Goal: Transaction & Acquisition: Purchase product/service

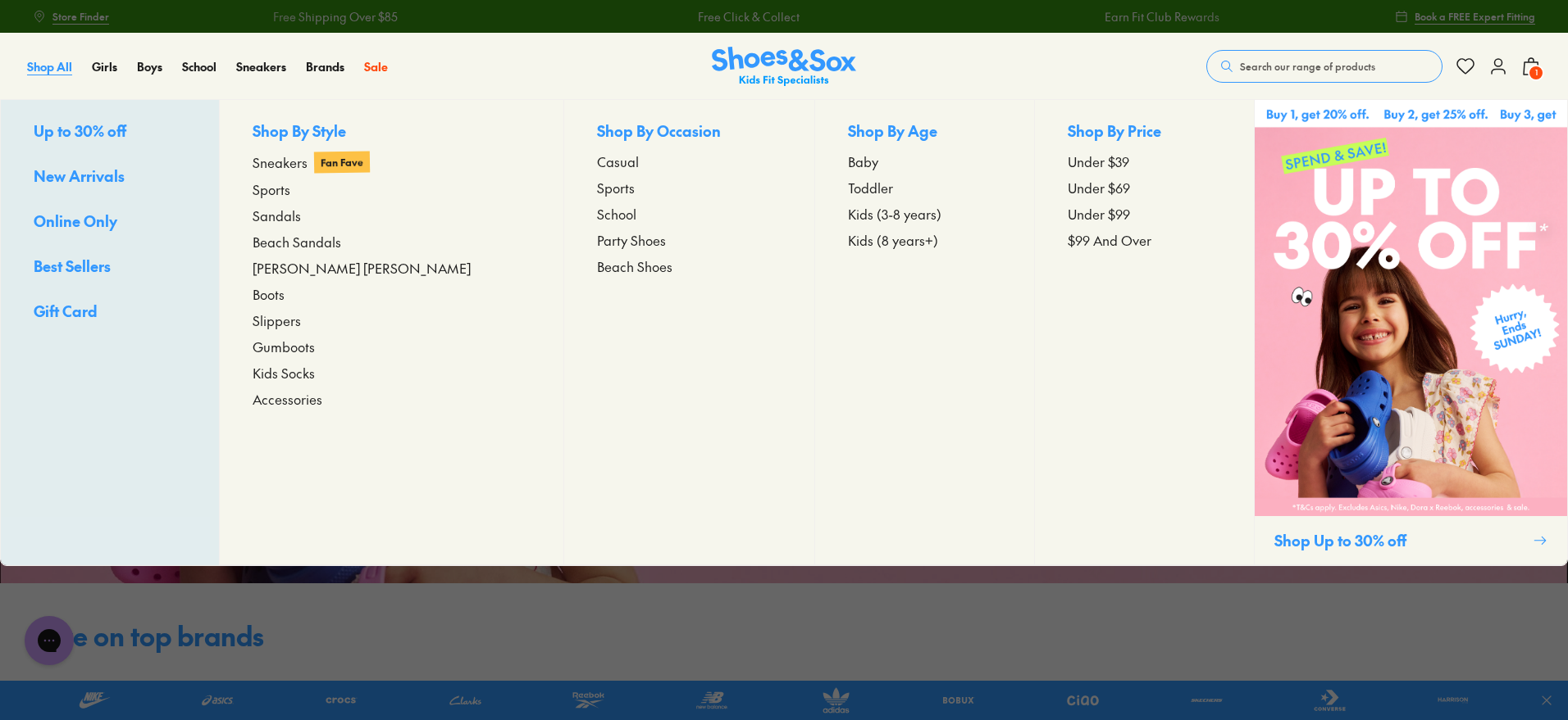
click at [53, 63] on span "Shop All" at bounding box center [50, 66] width 46 height 16
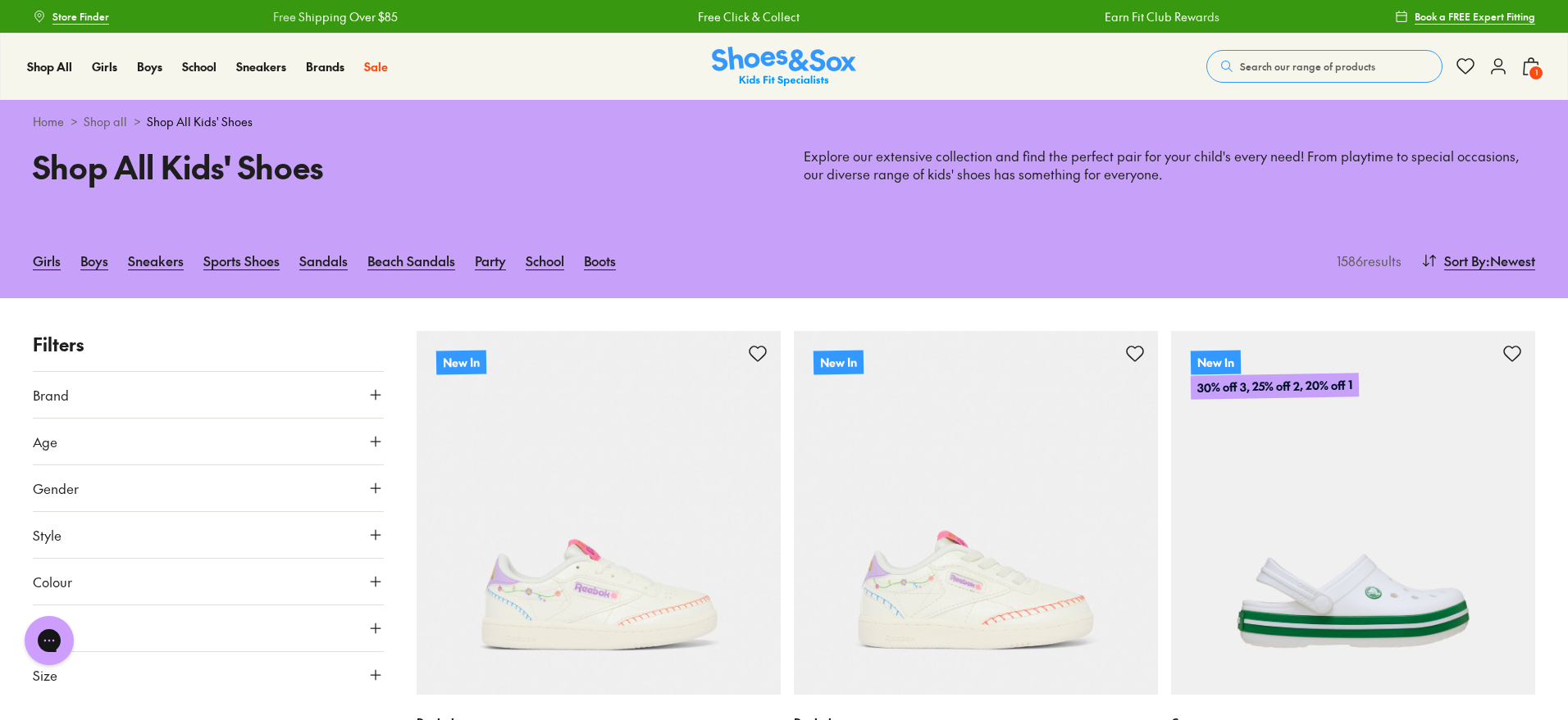
click at [1471, 263] on span "Sort By" at bounding box center [1465, 261] width 42 height 20
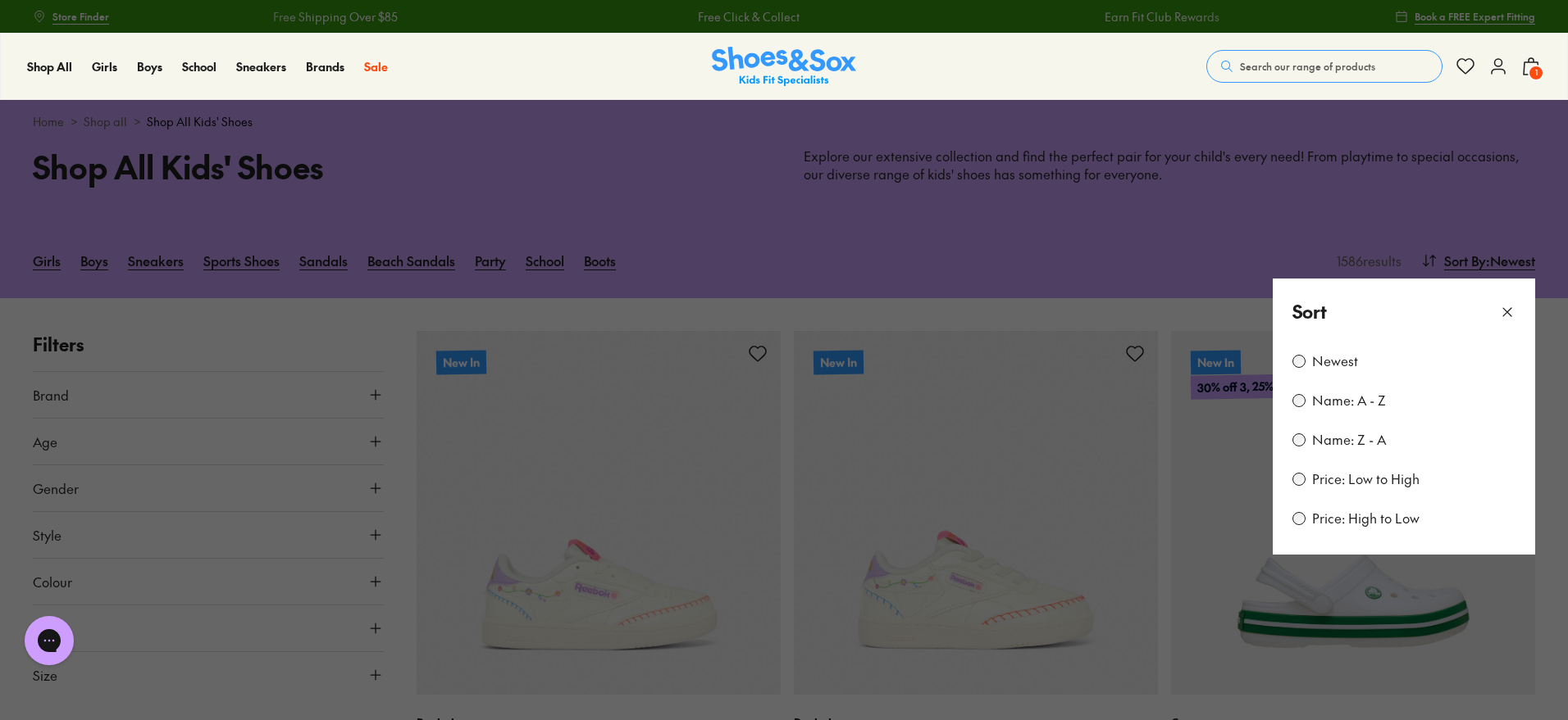
click at [1380, 360] on div "Newest" at bounding box center [1403, 361] width 223 height 20
click at [1298, 342] on div "Sort" at bounding box center [1403, 311] width 262 height 66
click at [1305, 361] on div "Newest" at bounding box center [1403, 361] width 223 height 20
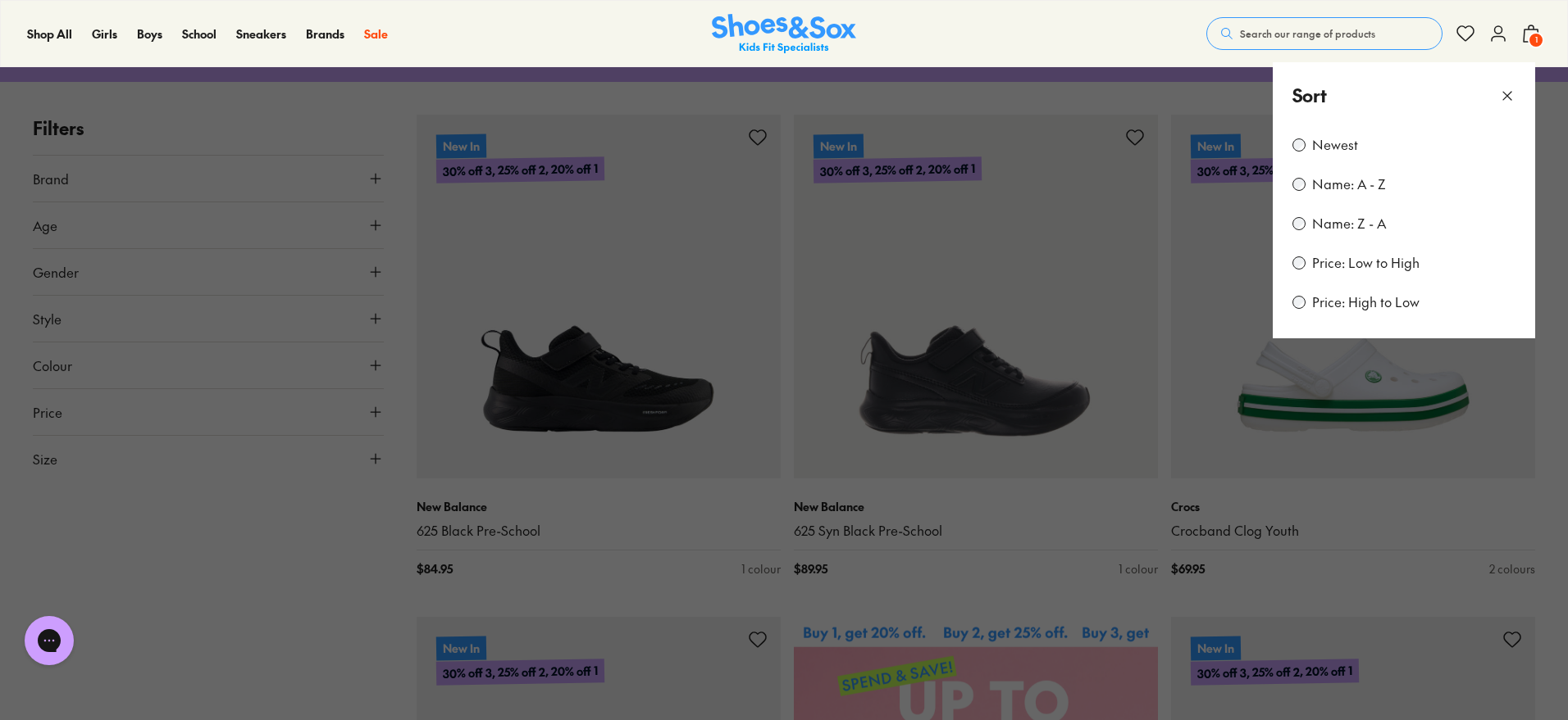
click at [767, 448] on button at bounding box center [784, 360] width 1568 height 720
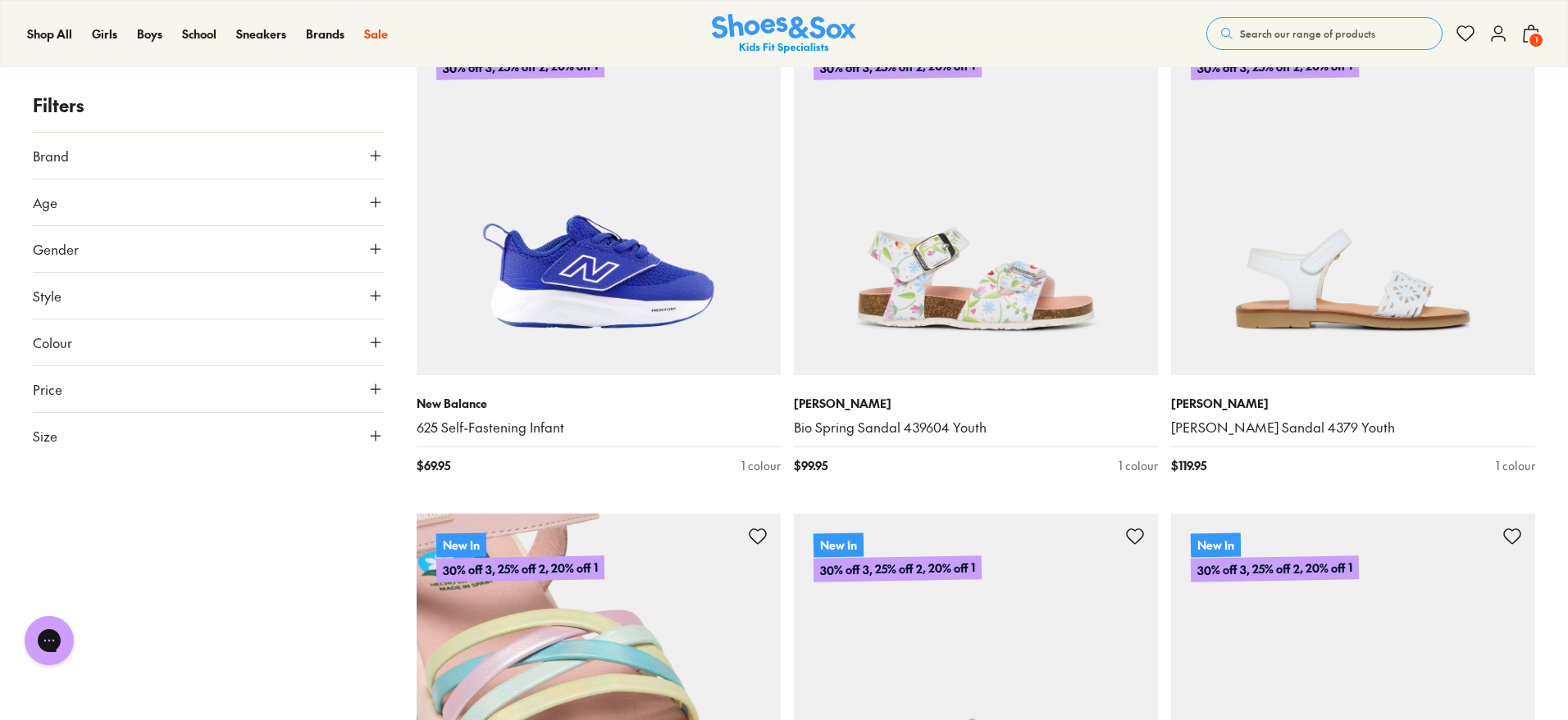
scroll to position [4621, 0]
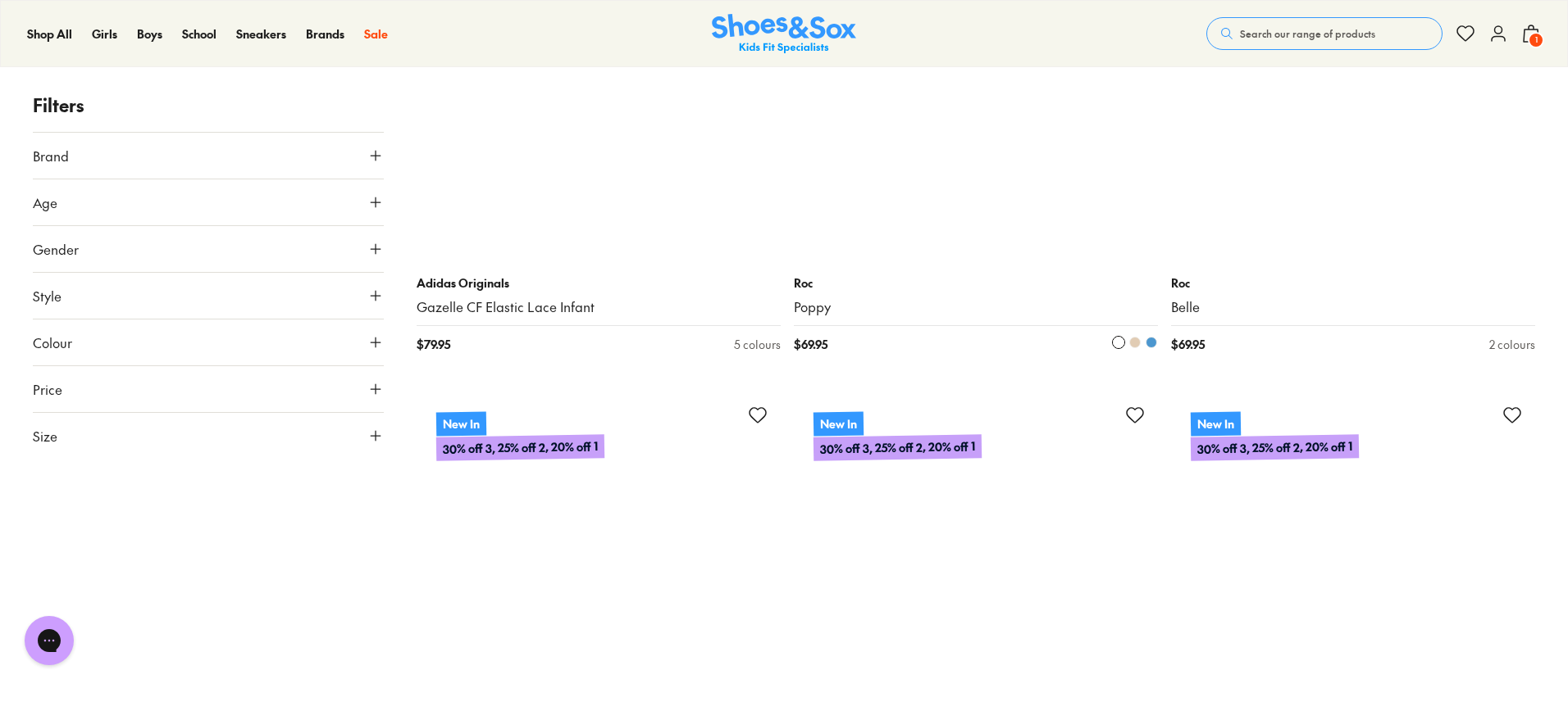
scroll to position [9949, 0]
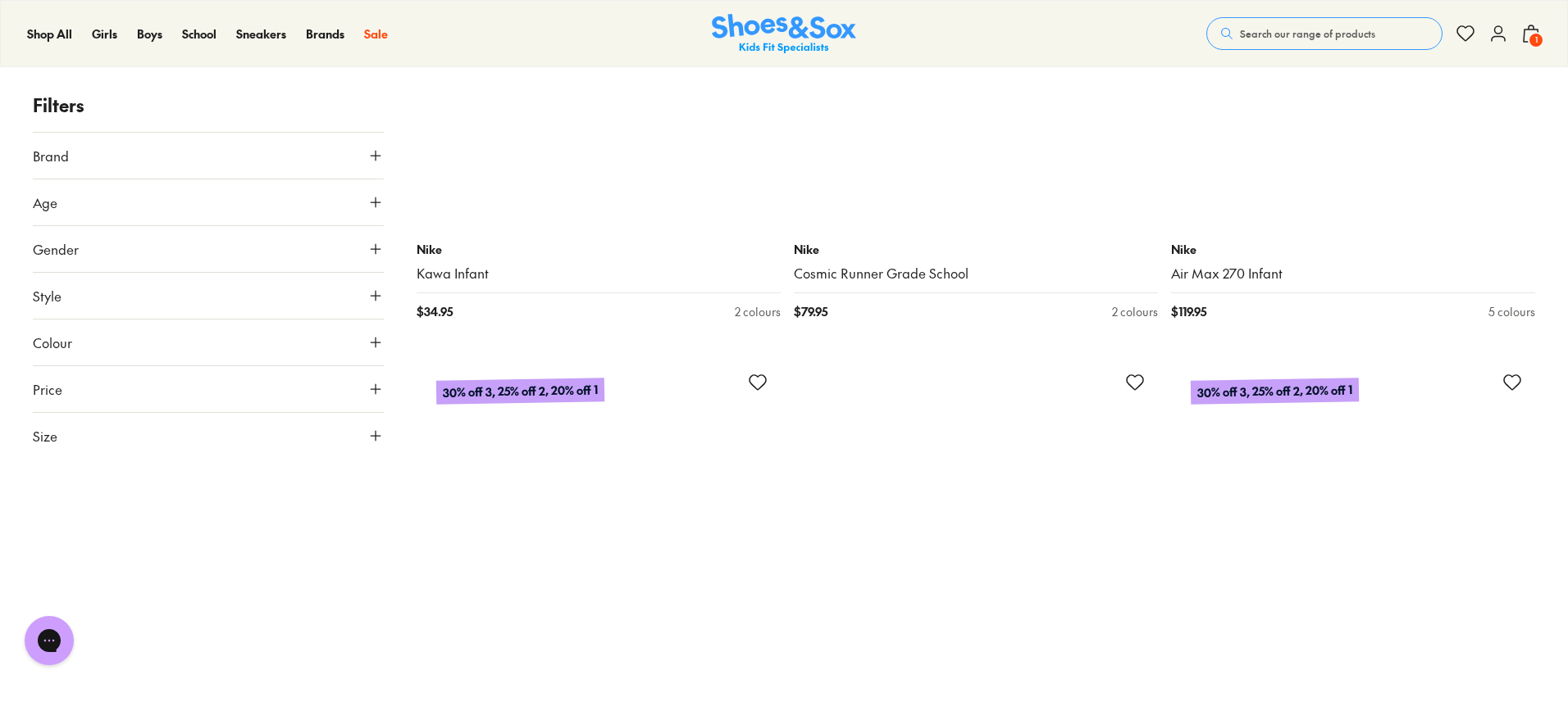
scroll to position [15174, 0]
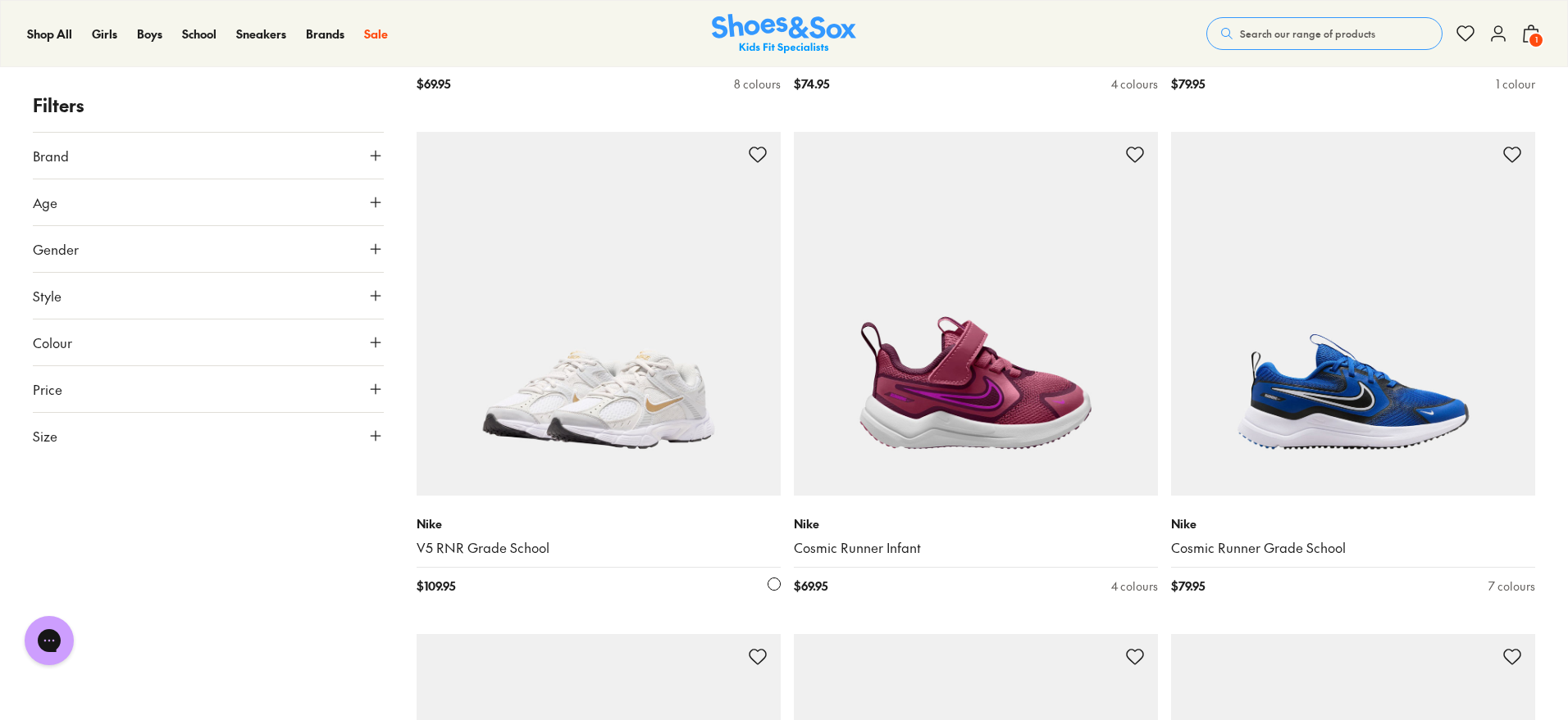
scroll to position [13842, 0]
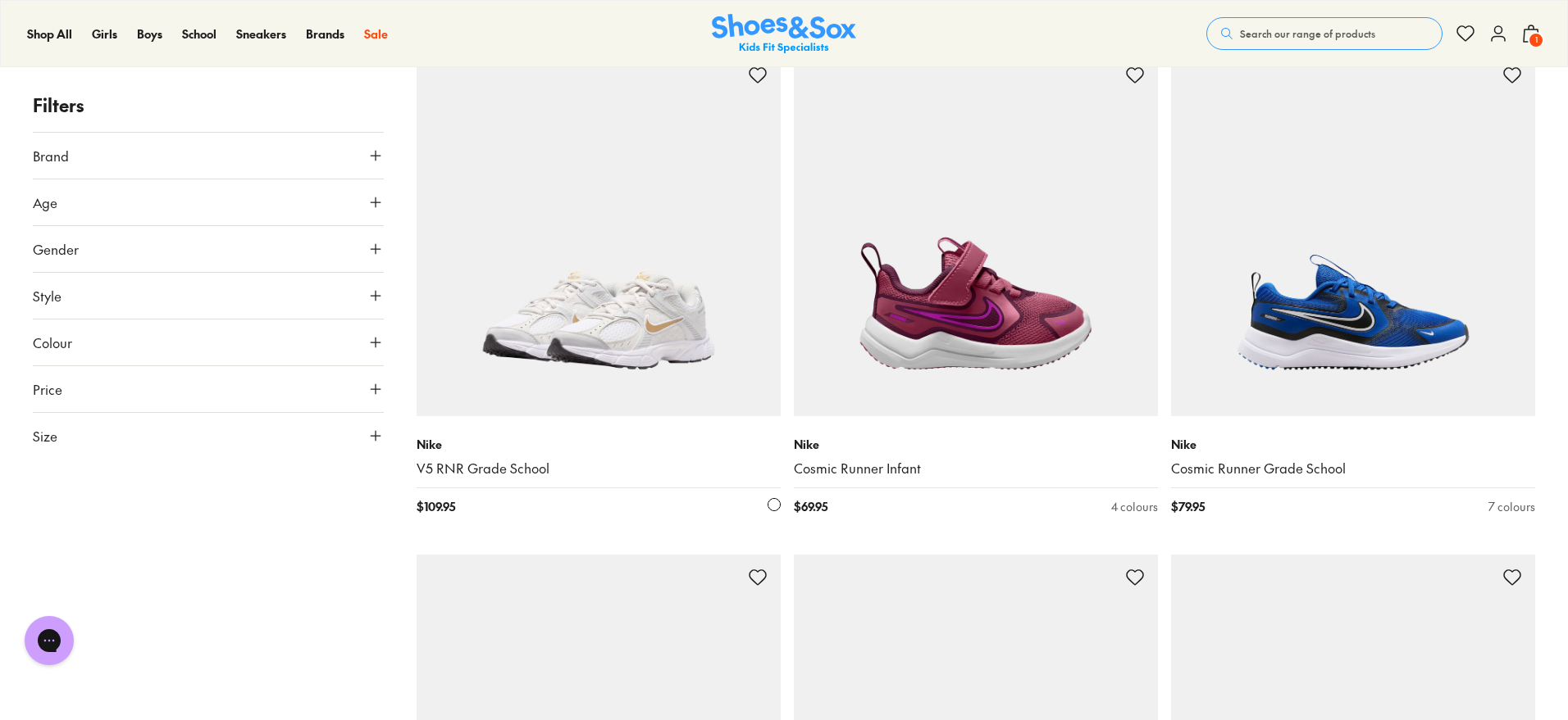
click at [493, 353] on img at bounding box center [598, 235] width 364 height 364
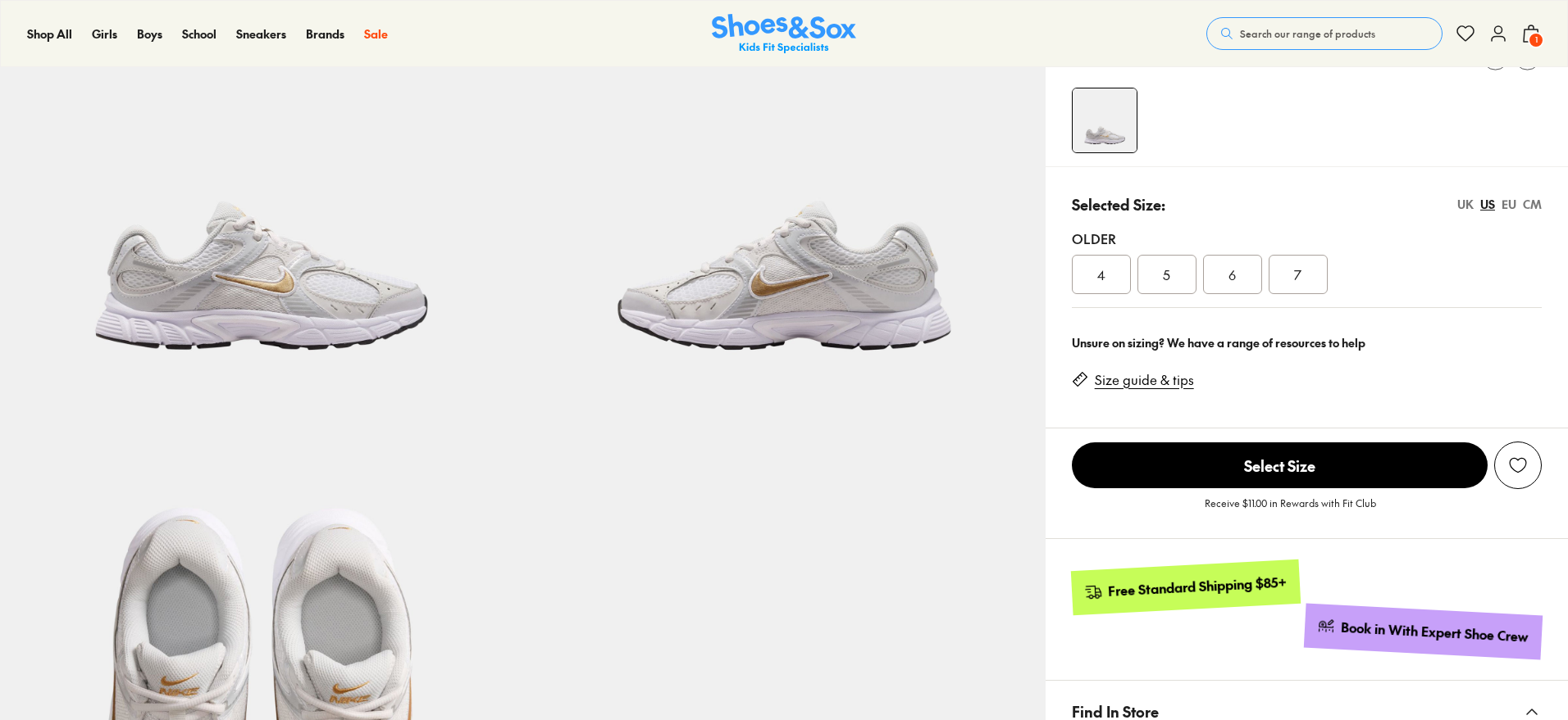
select select "*"
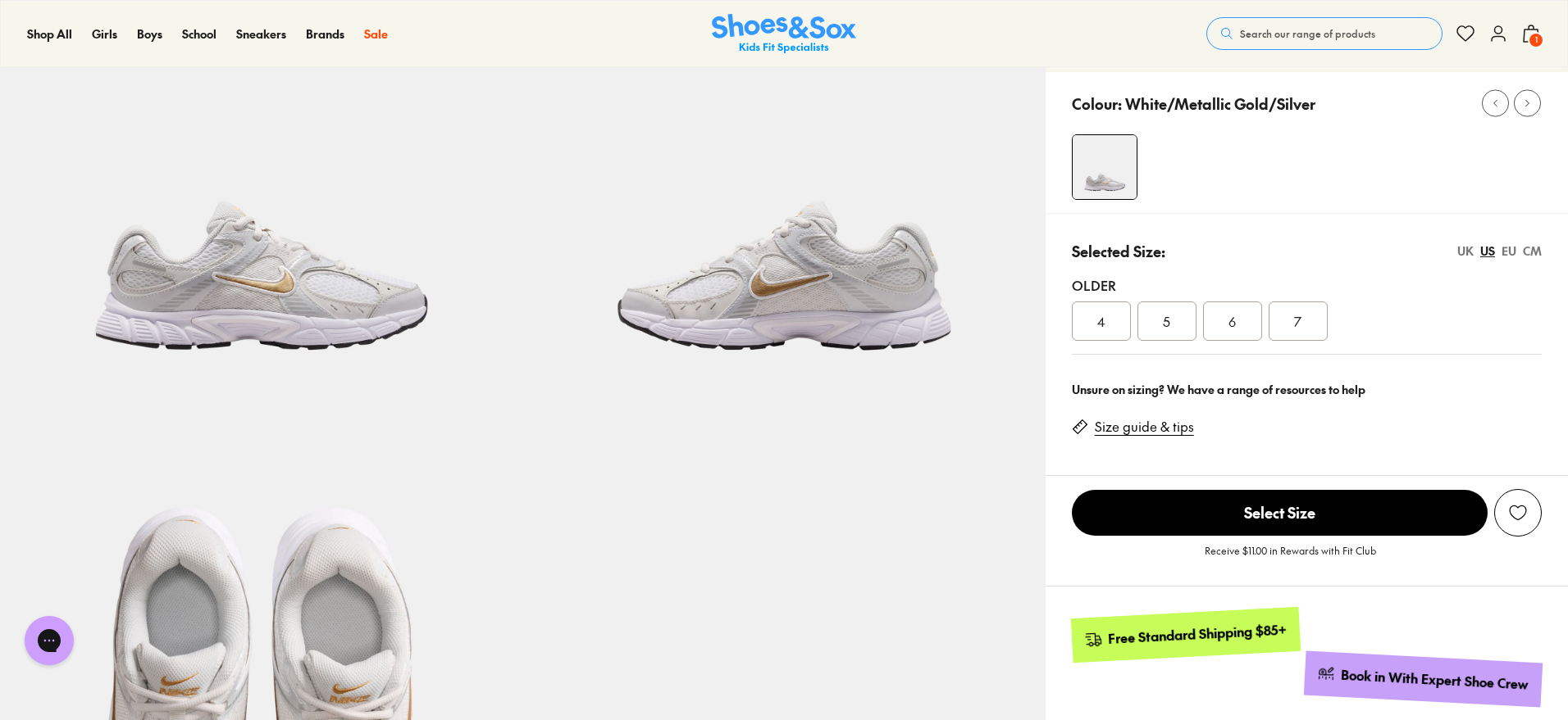
click at [1110, 156] on img at bounding box center [1105, 167] width 64 height 64
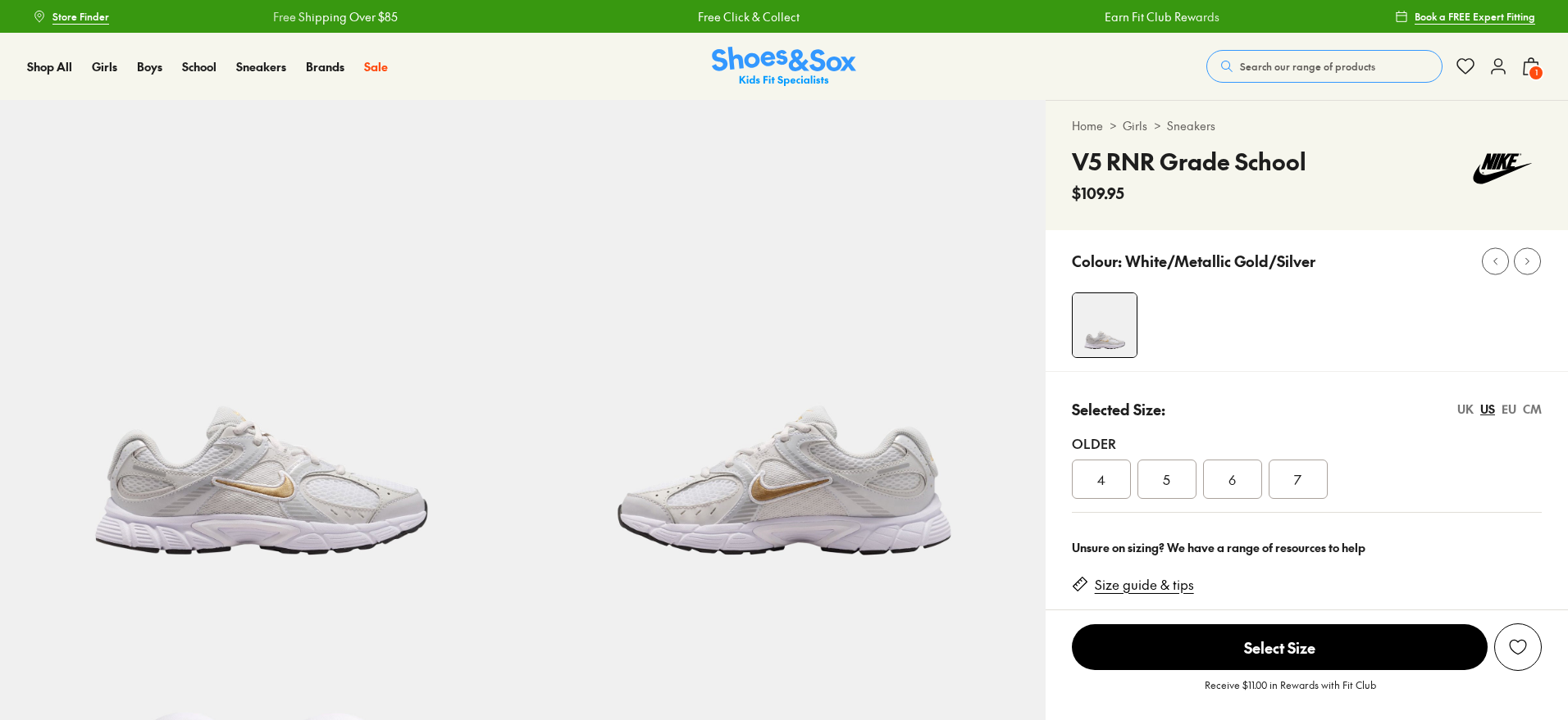
click at [1288, 57] on button "Search our range of products" at bounding box center [1324, 66] width 236 height 33
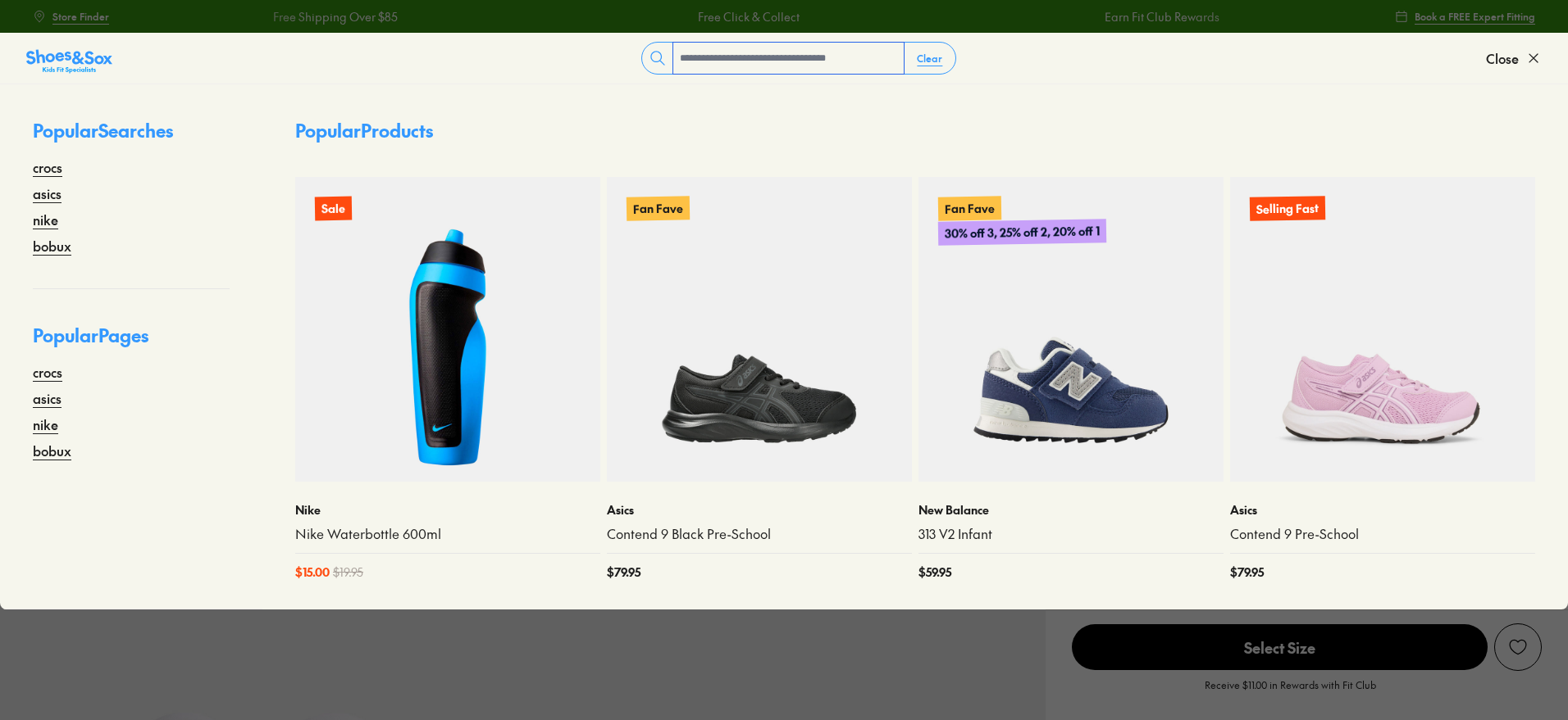
select select "*"
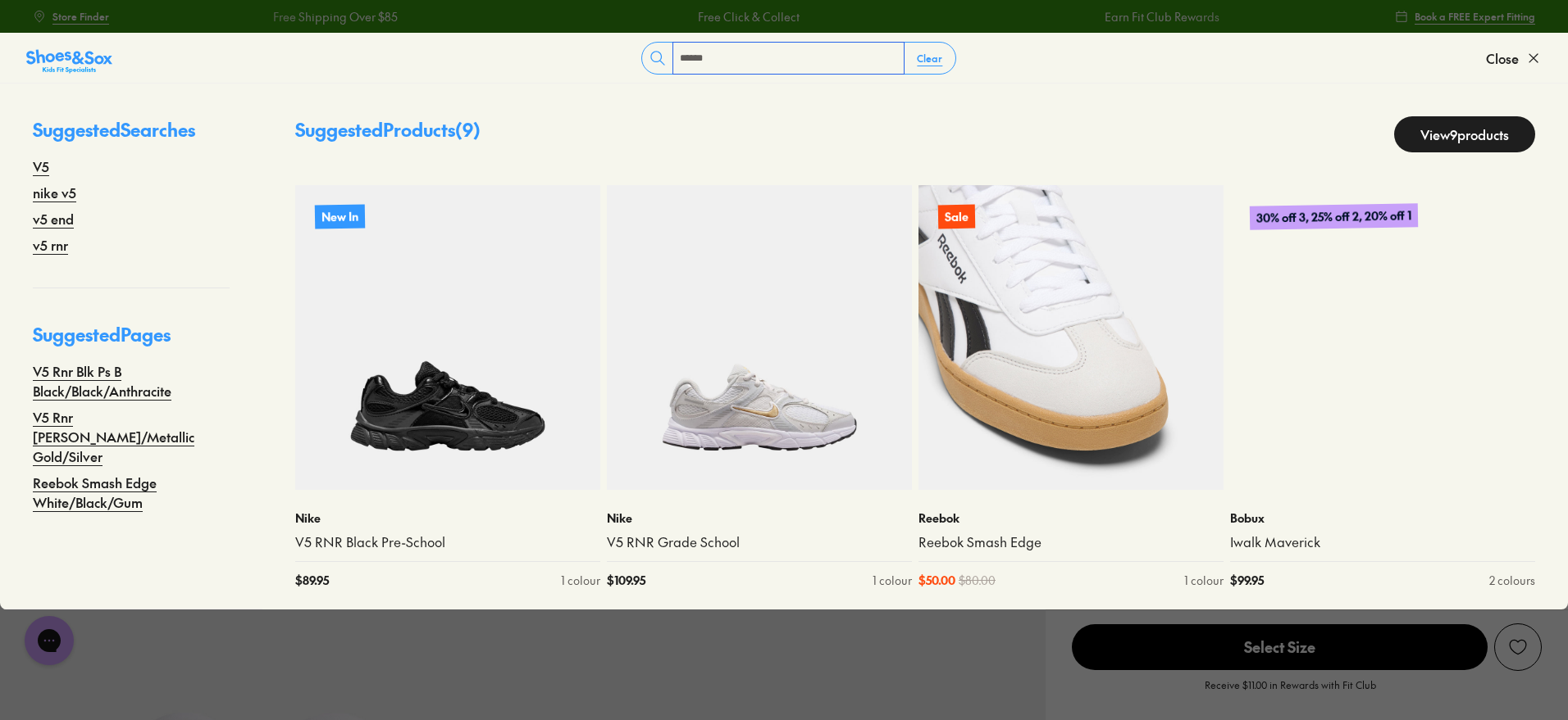
type input "******"
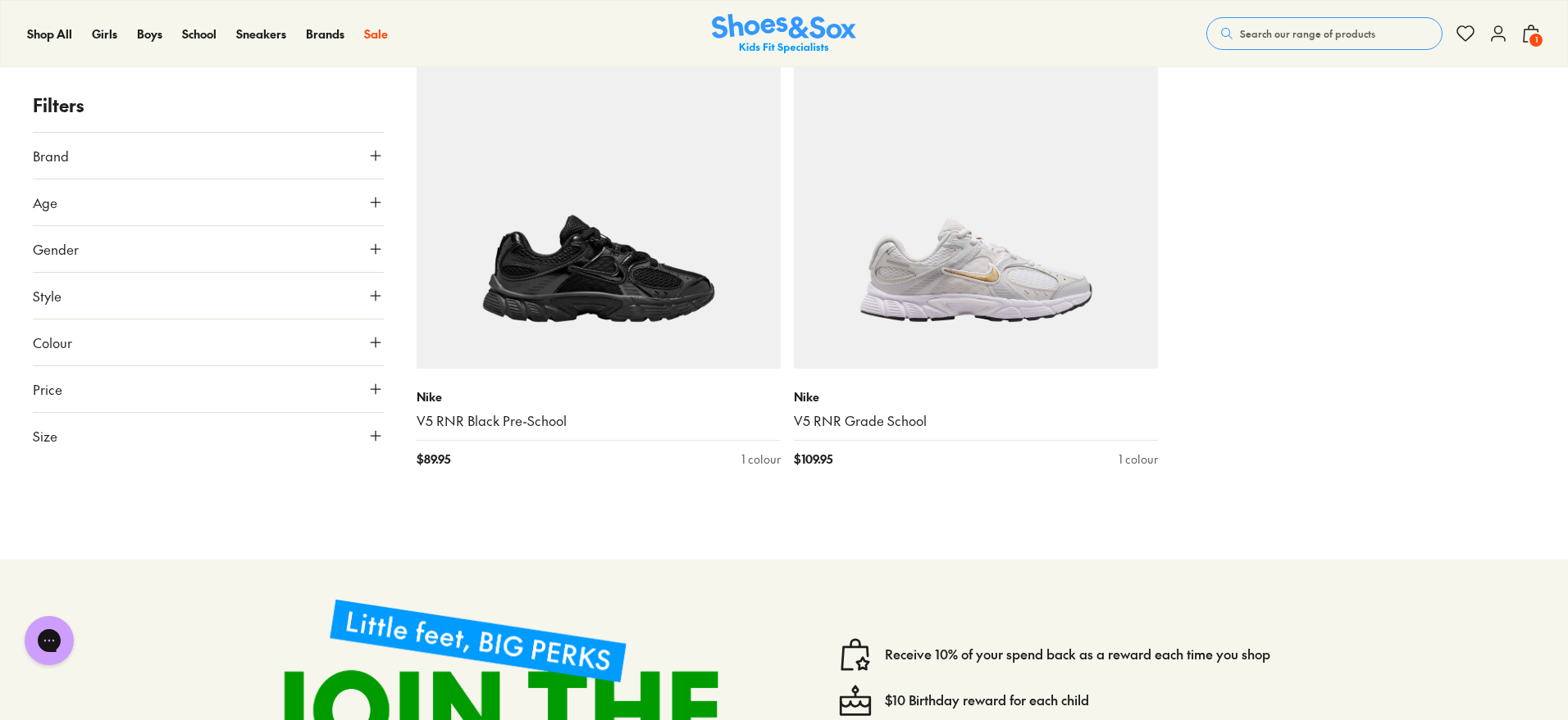
scroll to position [243, 0]
